Goal: Task Accomplishment & Management: Manage account settings

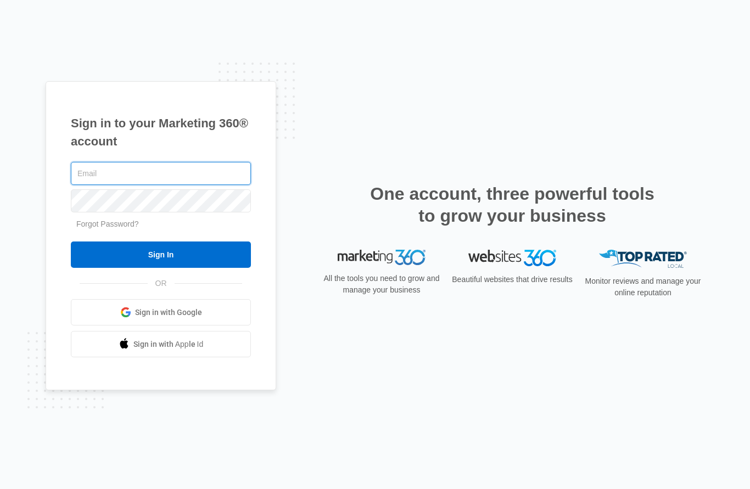
type input "[PERSON_NAME][EMAIL_ADDRESS][DOMAIN_NAME]"
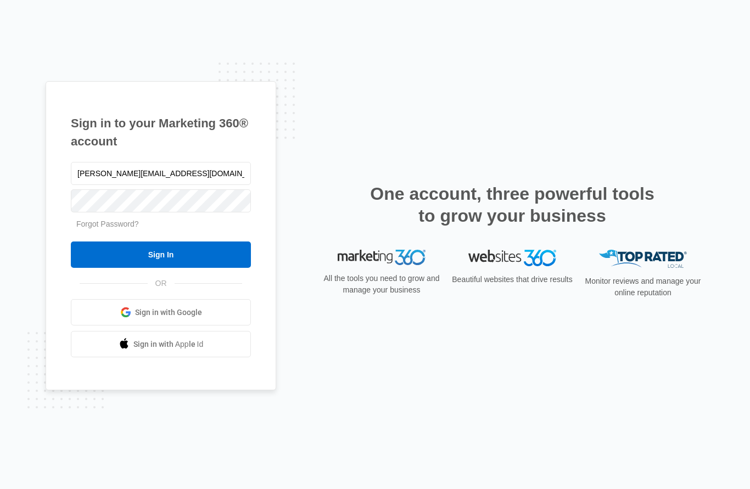
click at [161, 268] on input "Sign In" at bounding box center [161, 255] width 180 height 26
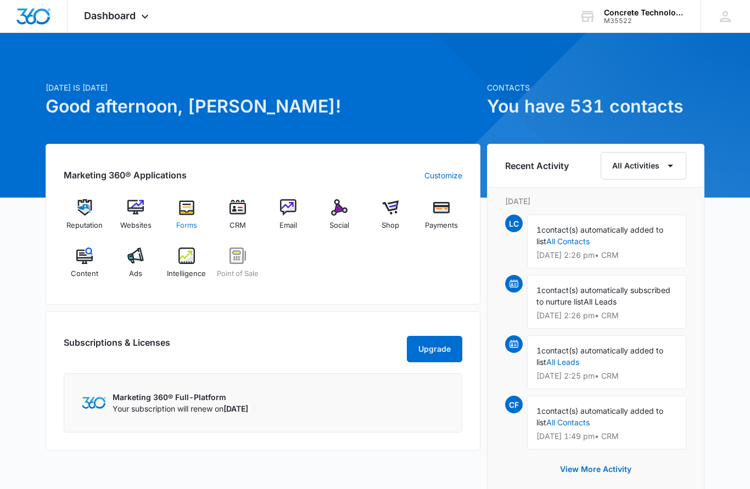
click at [185, 208] on img at bounding box center [187, 207] width 16 height 16
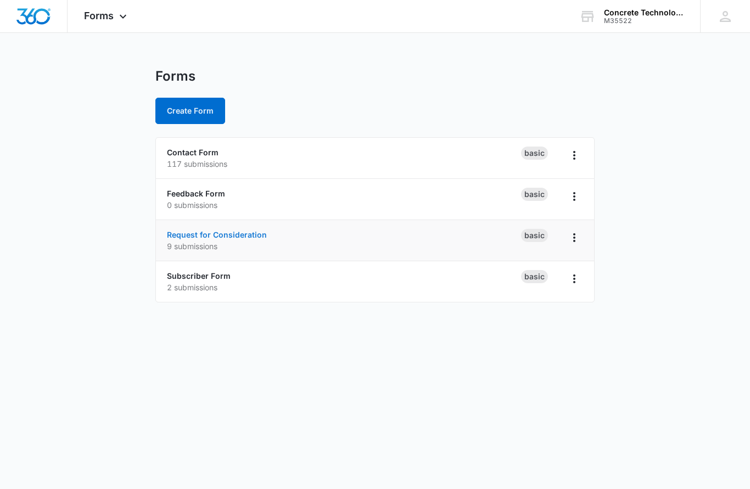
click at [199, 238] on link "Request for Consideration" at bounding box center [217, 234] width 100 height 9
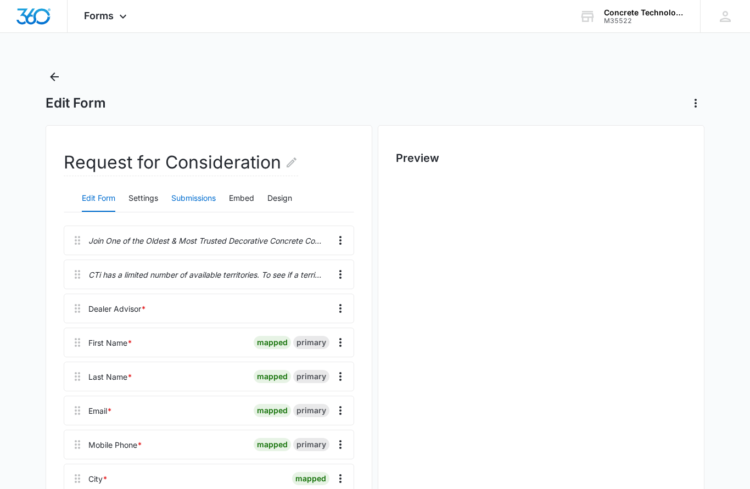
click at [196, 200] on button "Submissions" at bounding box center [193, 199] width 44 height 26
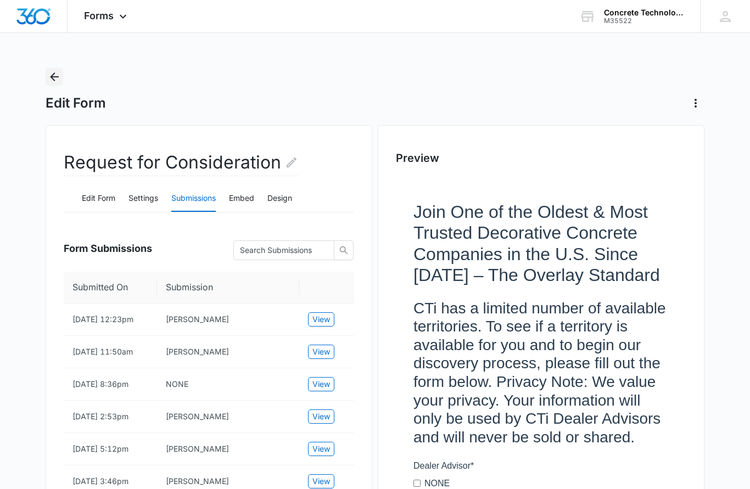
click at [50, 76] on icon "Back" at bounding box center [54, 76] width 13 height 13
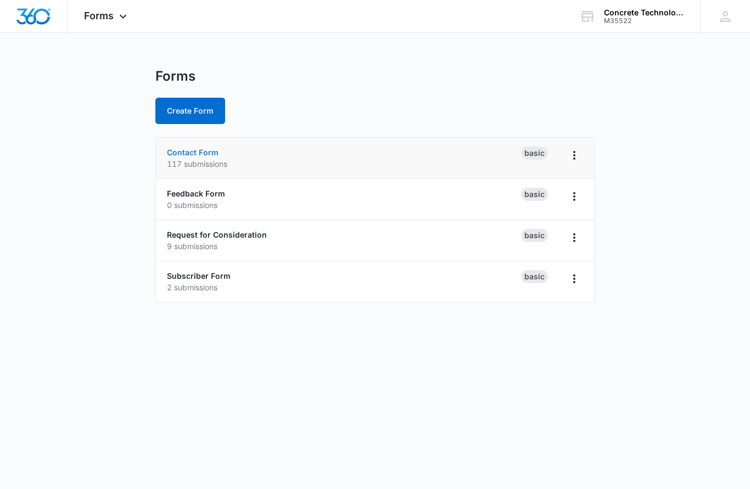
click at [193, 156] on link "Contact Form" at bounding box center [193, 152] width 52 height 9
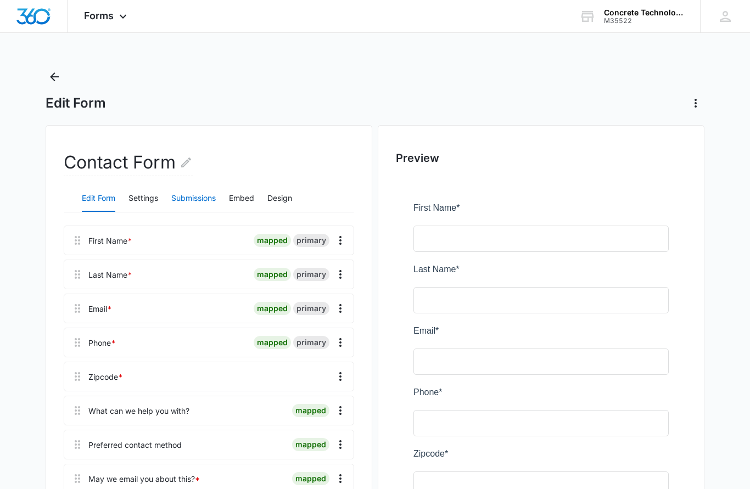
click at [198, 200] on button "Submissions" at bounding box center [193, 199] width 44 height 26
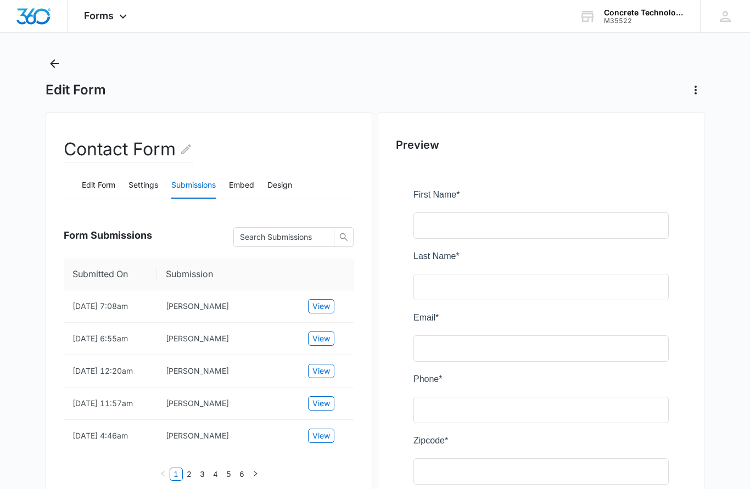
scroll to position [16, 0]
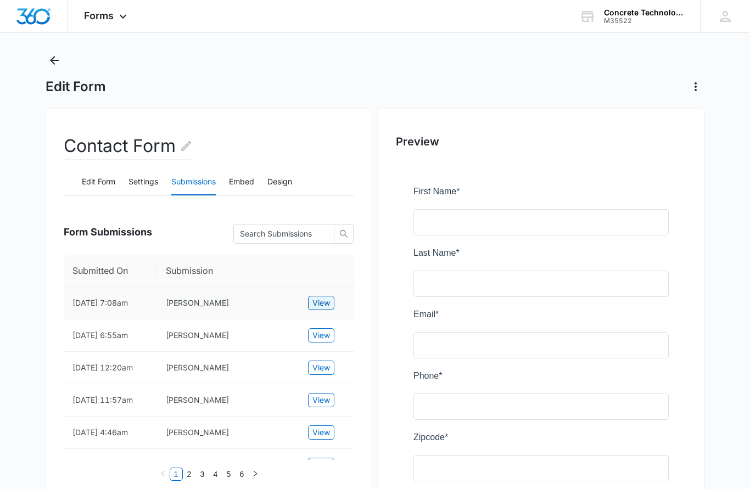
click at [321, 303] on span "View" at bounding box center [322, 304] width 18 height 12
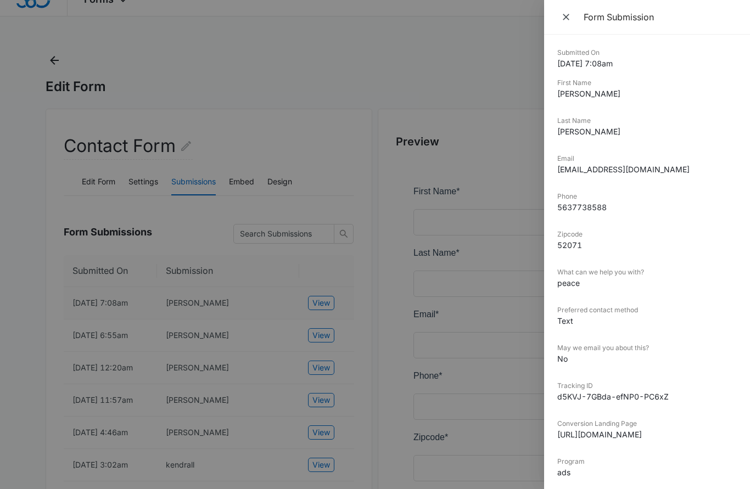
click at [315, 335] on div at bounding box center [375, 244] width 750 height 489
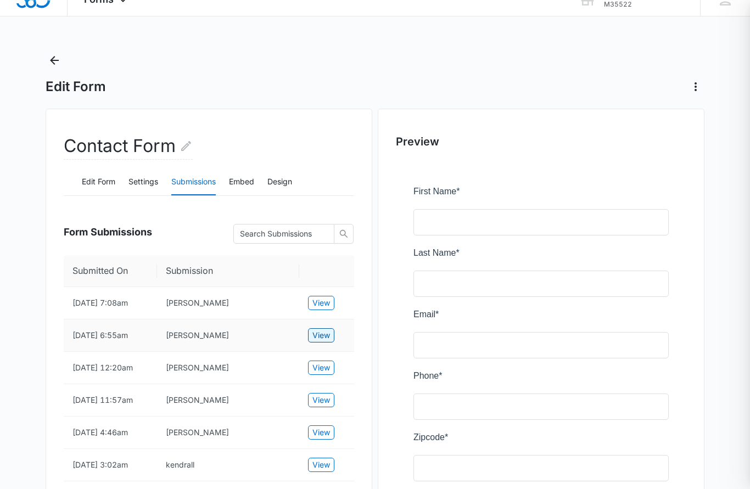
click at [320, 335] on span "View" at bounding box center [322, 336] width 18 height 12
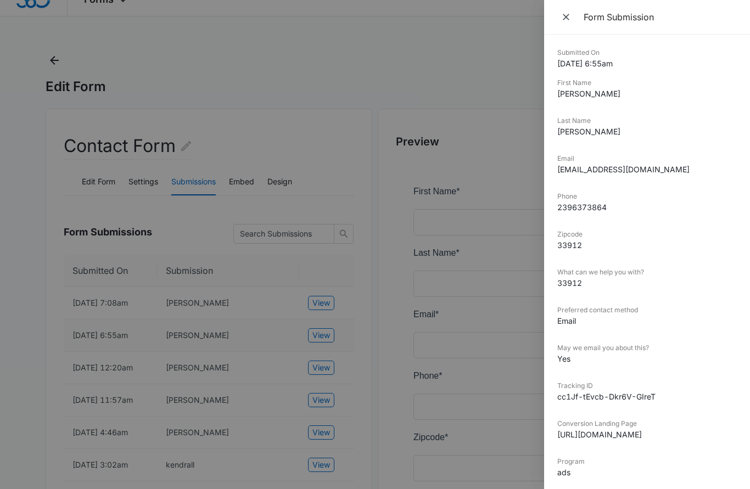
click at [316, 367] on div at bounding box center [375, 244] width 750 height 489
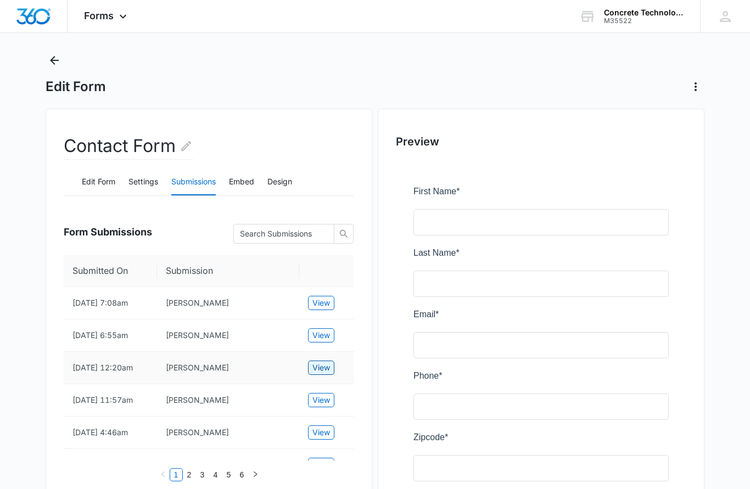
click at [310, 368] on button "View" at bounding box center [321, 368] width 26 height 14
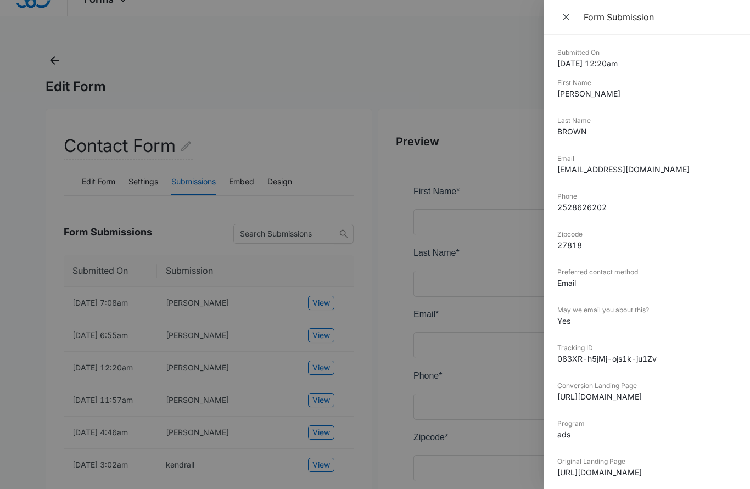
click at [104, 65] on div at bounding box center [375, 244] width 750 height 489
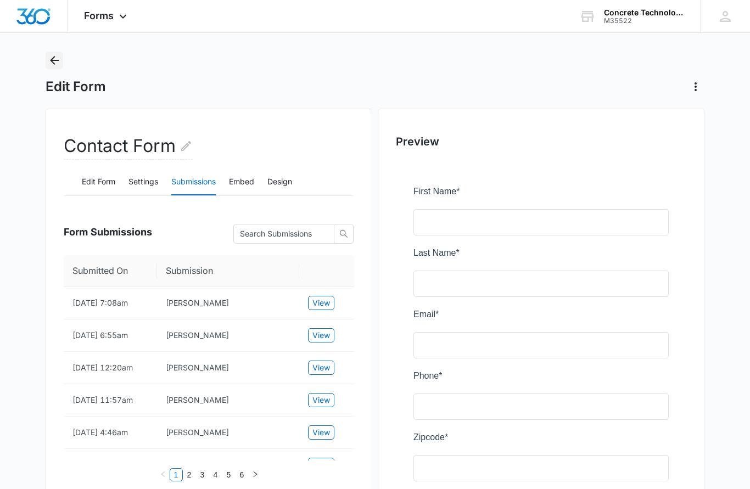
click at [50, 59] on icon "Back" at bounding box center [54, 60] width 13 height 13
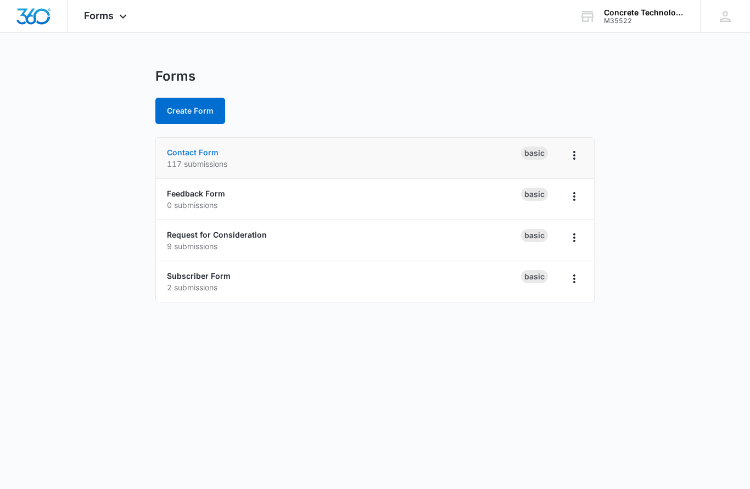
click at [185, 155] on link "Contact Form" at bounding box center [193, 152] width 52 height 9
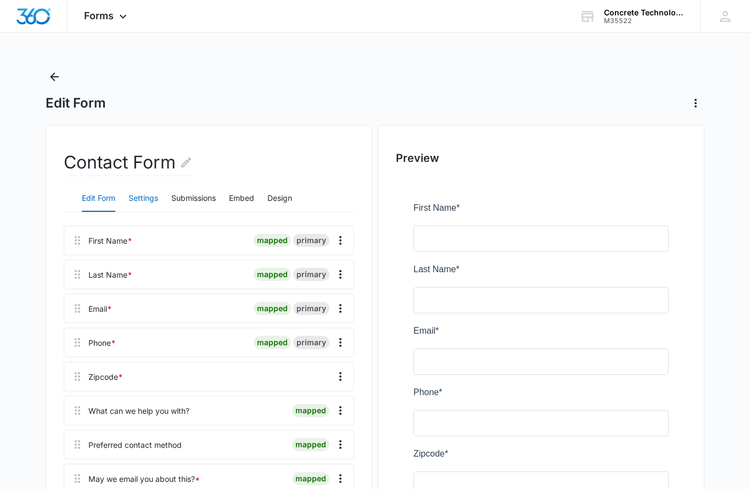
click at [142, 196] on button "Settings" at bounding box center [144, 199] width 30 height 26
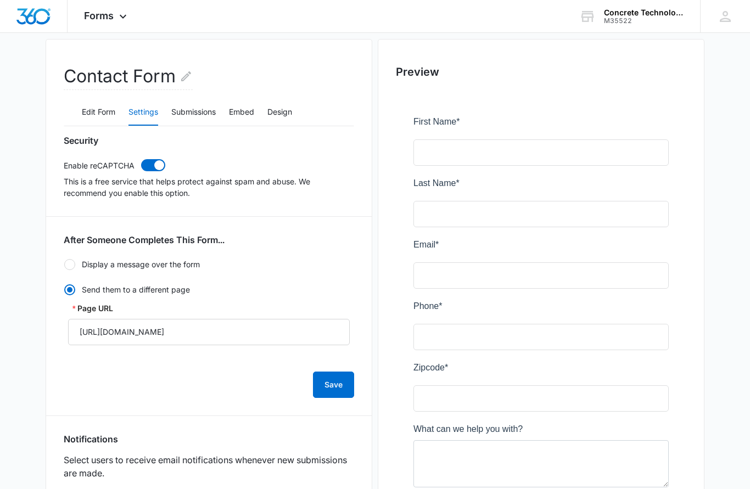
scroll to position [81, 0]
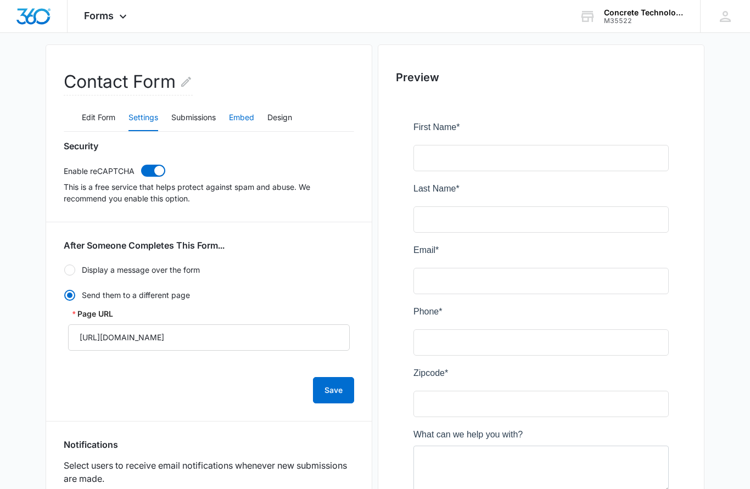
click at [241, 119] on button "Embed" at bounding box center [241, 118] width 25 height 26
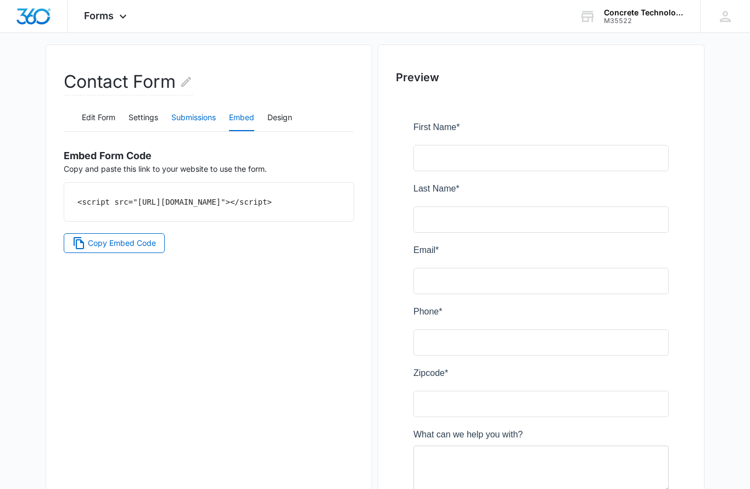
click at [191, 114] on button "Submissions" at bounding box center [193, 118] width 44 height 26
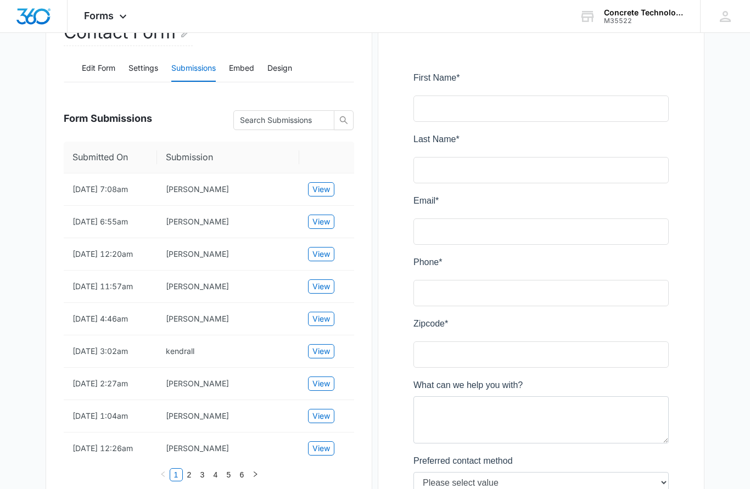
scroll to position [0, 0]
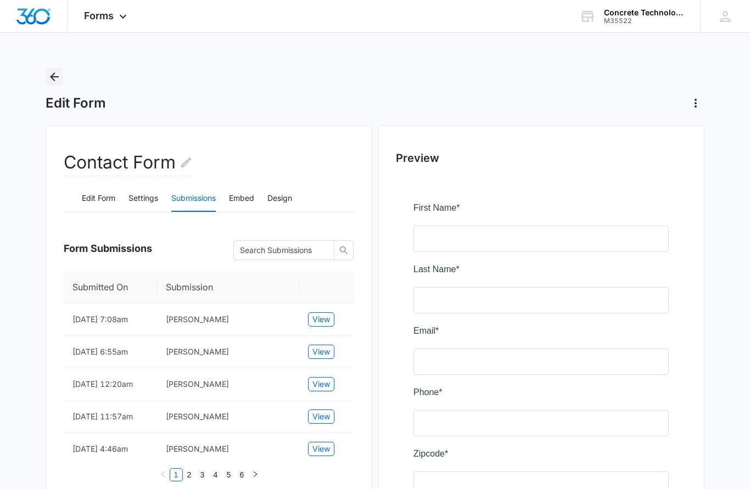
click at [56, 79] on icon "Back" at bounding box center [54, 76] width 13 height 13
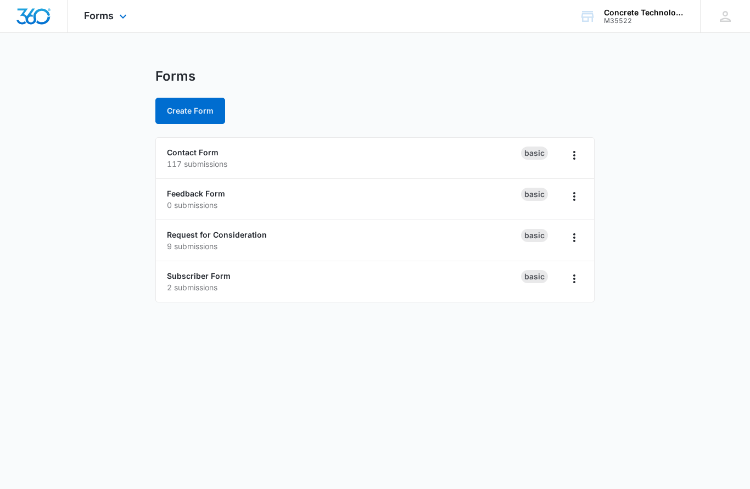
click at [114, 20] on div "Forms Apps Reputation Websites Forms CRM Email Social Shop Payments POS Content…" at bounding box center [107, 16] width 79 height 32
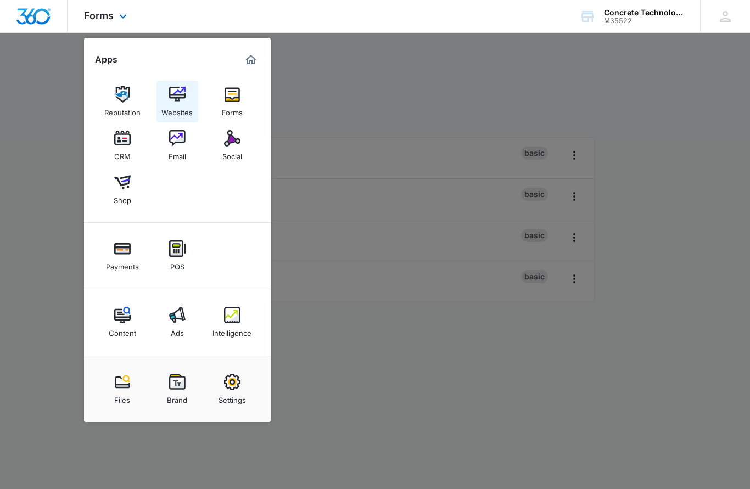
click at [179, 98] on img at bounding box center [177, 94] width 16 height 16
